Goal: Find specific page/section

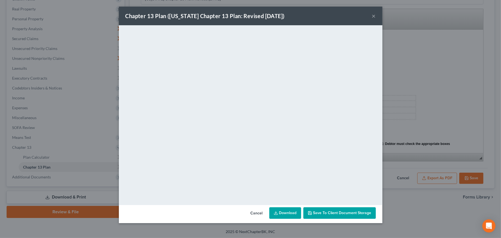
click at [378, 16] on div "Chapter 13 Plan ([US_STATE] Chapter 13 Plan: Revised [DATE]) ×" at bounding box center [251, 16] width 264 height 19
click at [373, 16] on button "×" at bounding box center [374, 16] width 4 height 7
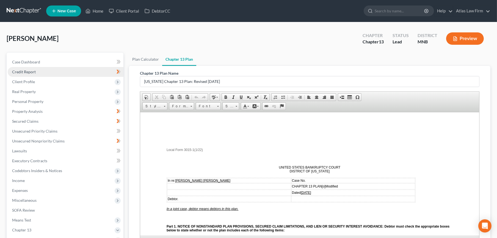
click at [41, 71] on link "Credit Report" at bounding box center [66, 72] width 116 height 10
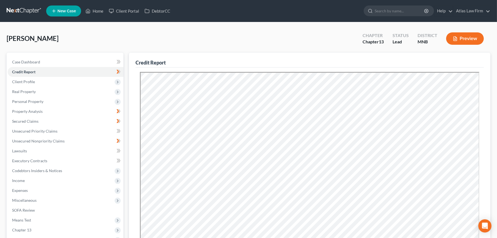
click at [26, 12] on link at bounding box center [24, 11] width 35 height 10
